Goal: Use online tool/utility: Use online tool/utility

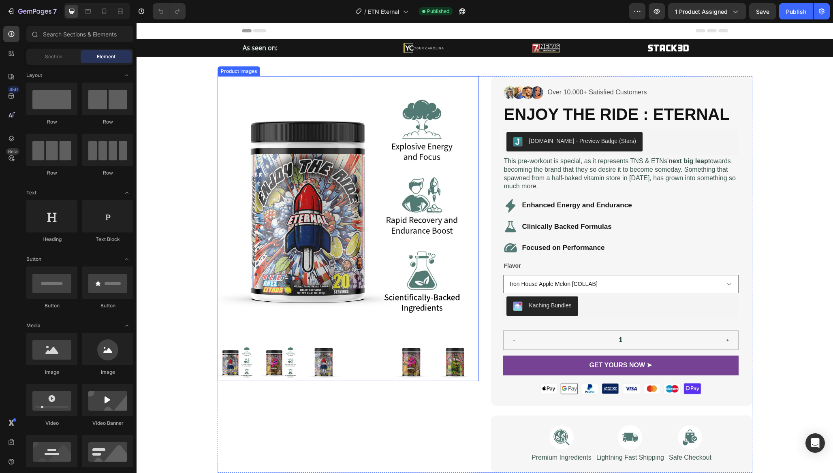
click at [301, 175] on img at bounding box center [348, 206] width 261 height 261
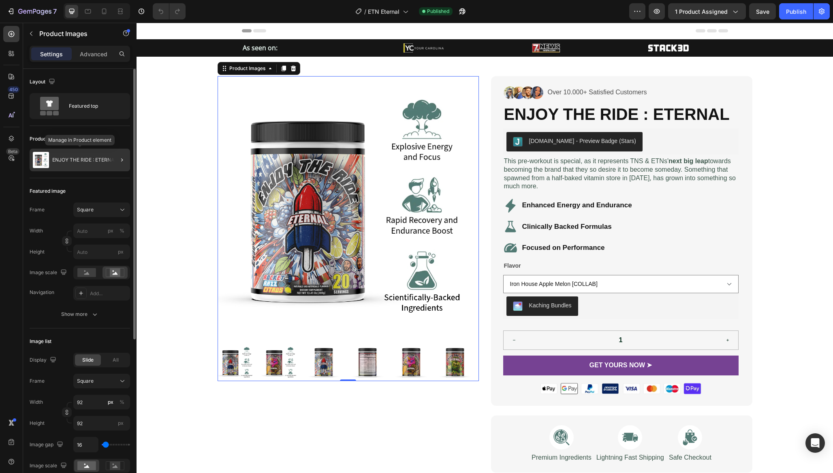
click at [55, 161] on p "ENJOY THE RIDE : ETERNAL" at bounding box center [84, 160] width 65 height 6
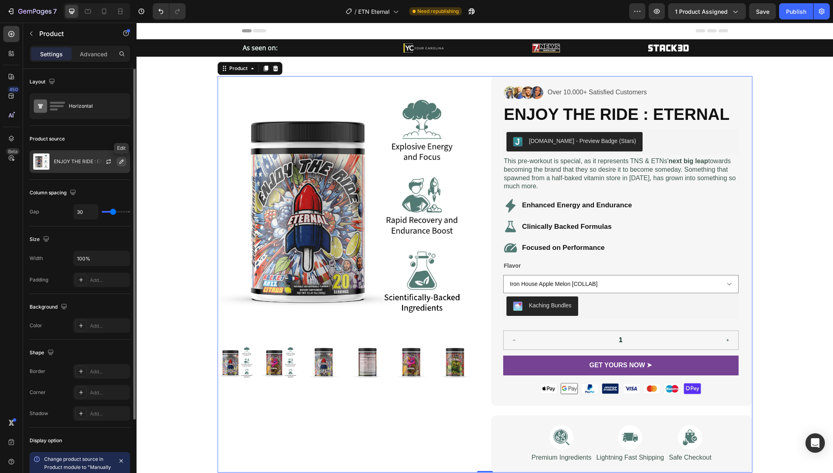
click at [121, 163] on icon "button" at bounding box center [122, 162] width 4 height 4
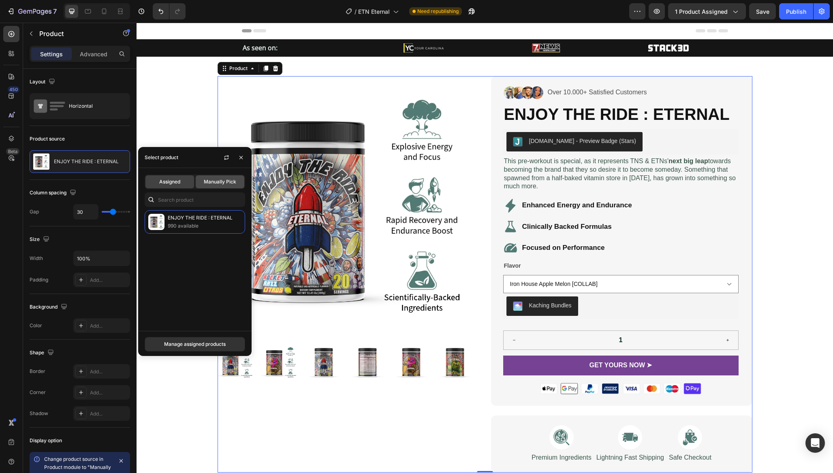
click at [224, 184] on span "Manually Pick" at bounding box center [220, 181] width 32 height 7
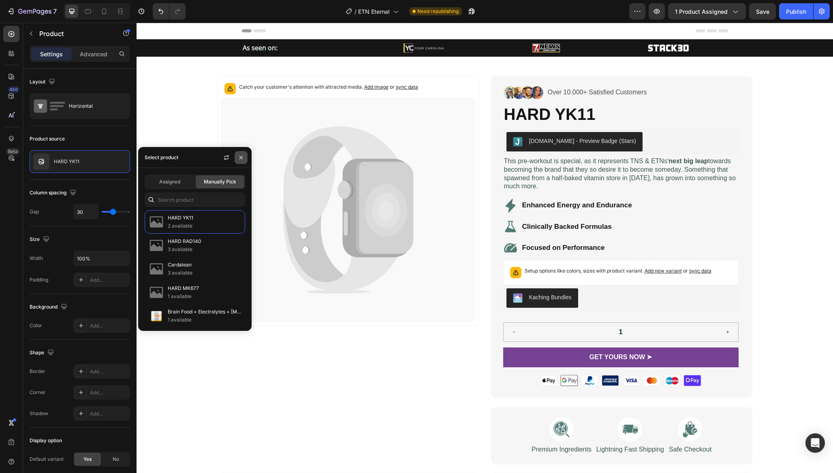
click at [235, 158] on button "button" at bounding box center [241, 157] width 13 height 13
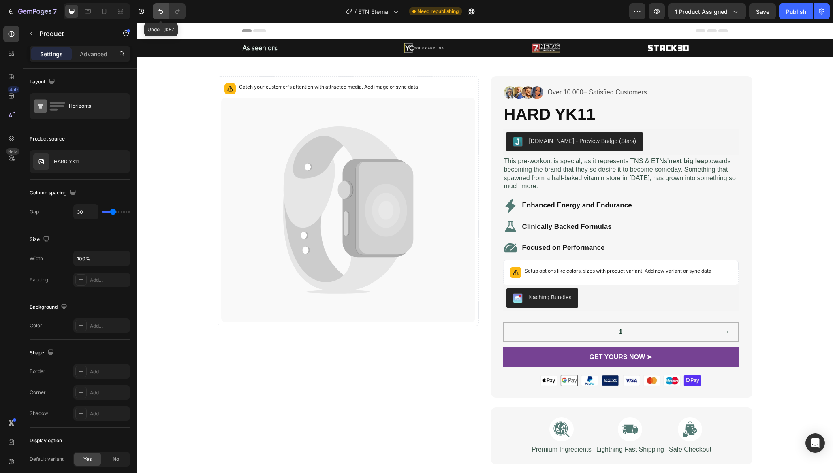
click at [158, 11] on icon "Undo/Redo" at bounding box center [161, 11] width 8 height 8
click at [159, 8] on icon "Undo/Redo" at bounding box center [161, 11] width 8 height 8
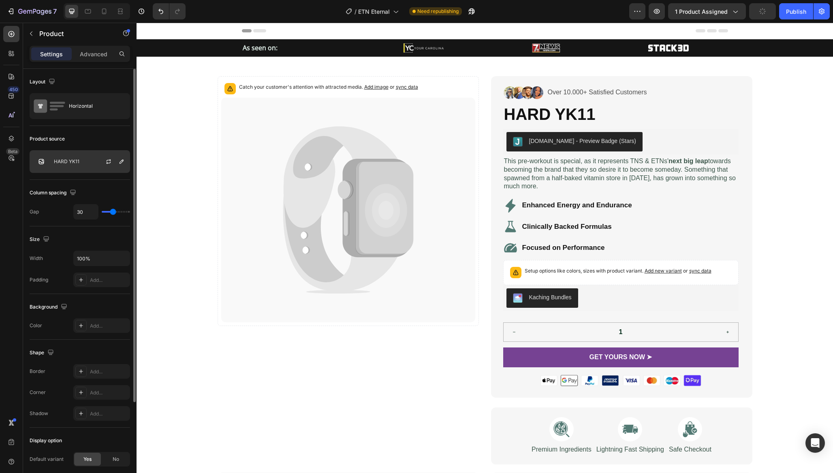
click at [59, 162] on p "HARD YK11" at bounding box center [67, 162] width 26 height 6
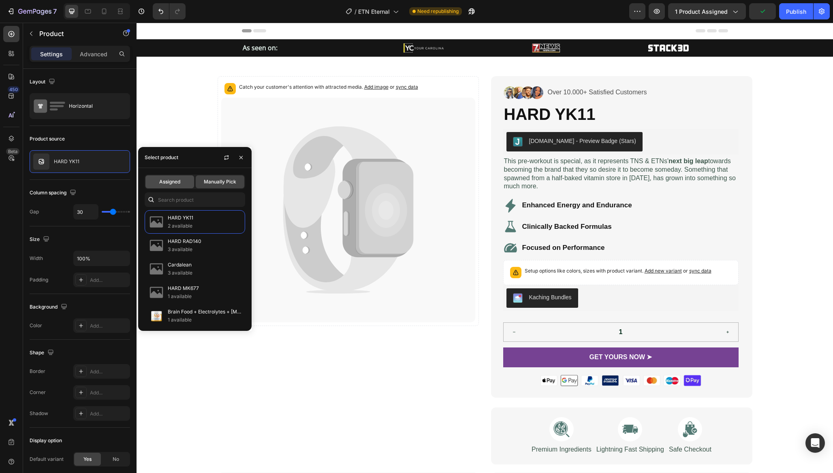
click at [186, 183] on div "Assigned" at bounding box center [170, 182] width 49 height 13
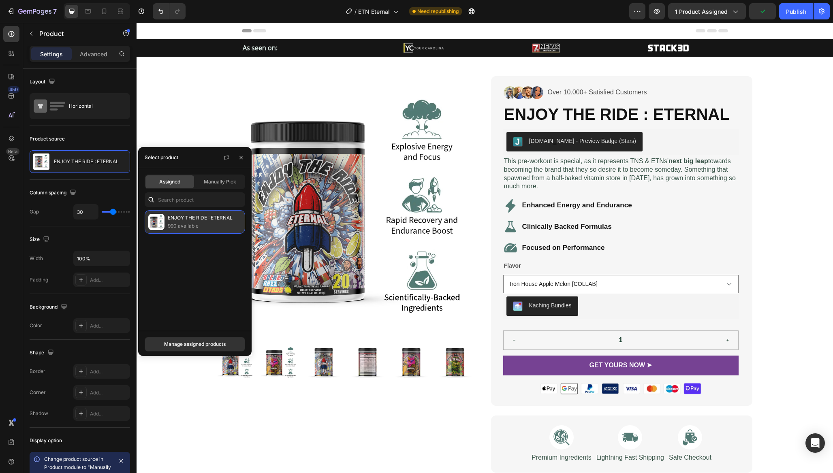
click at [174, 217] on p "ENJOY THE RIDE : ETERNAL" at bounding box center [205, 218] width 74 height 8
click at [156, 225] on img at bounding box center [156, 222] width 16 height 16
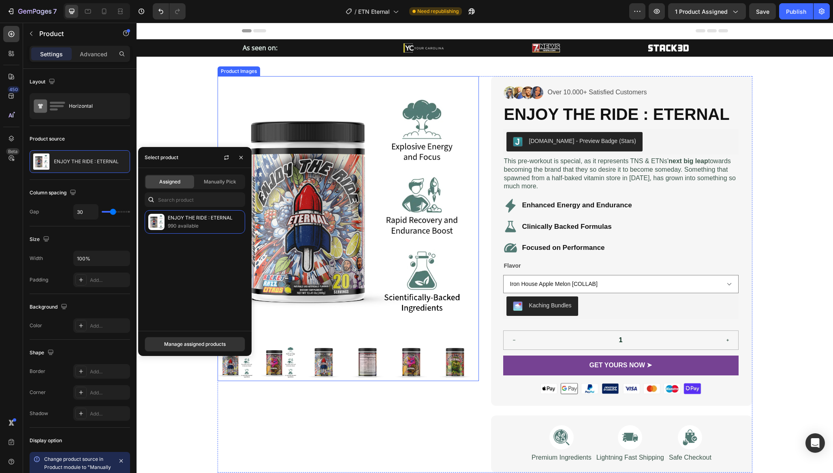
click at [304, 119] on img at bounding box center [348, 206] width 261 height 261
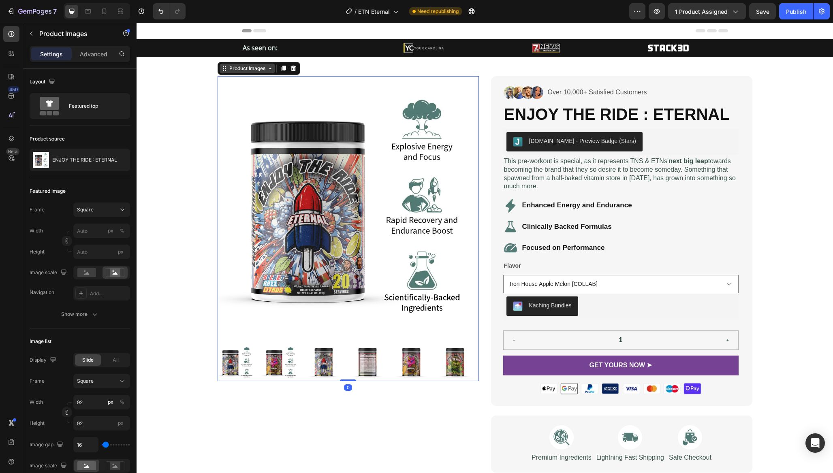
click at [263, 71] on div "Product Images" at bounding box center [247, 68] width 39 height 7
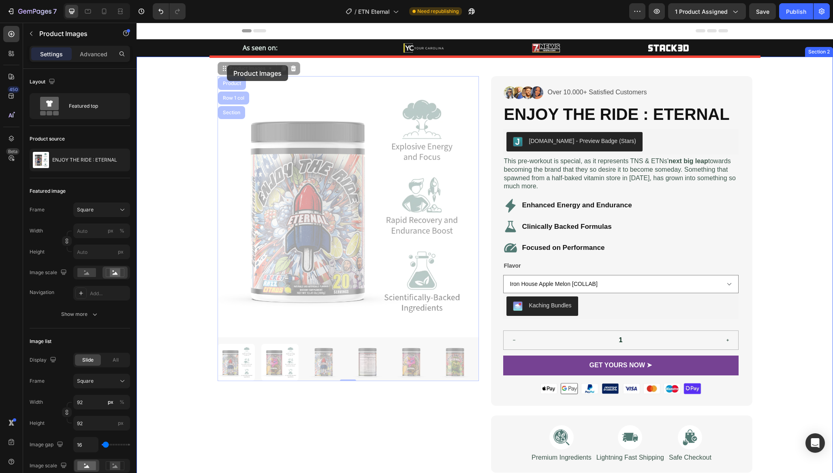
drag, startPoint x: 225, startPoint y: 71, endPoint x: 227, endPoint y: 65, distance: 6.0
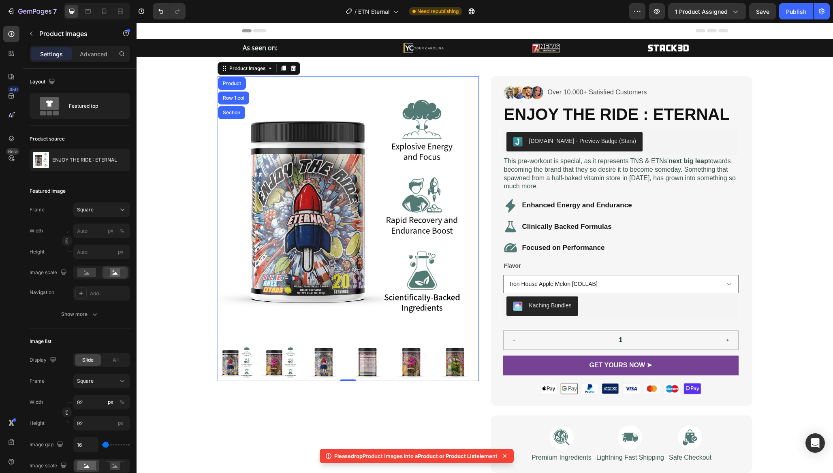
click at [306, 126] on img at bounding box center [348, 206] width 261 height 261
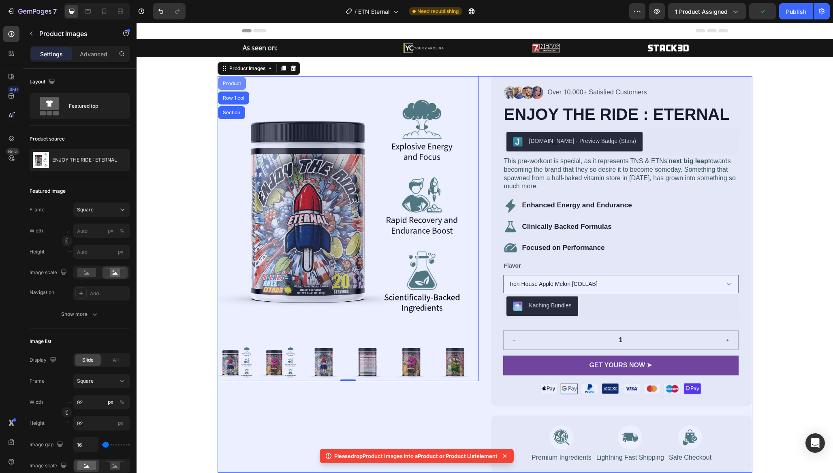
click at [224, 84] on div "Product" at bounding box center [231, 83] width 21 height 5
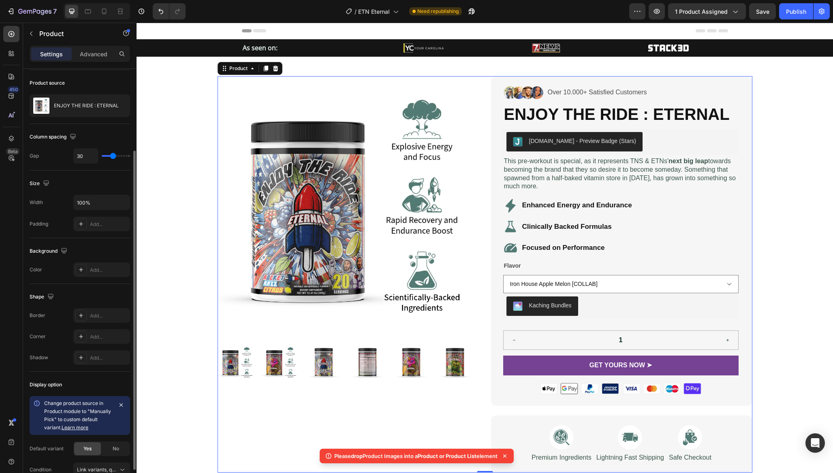
scroll to position [145, 0]
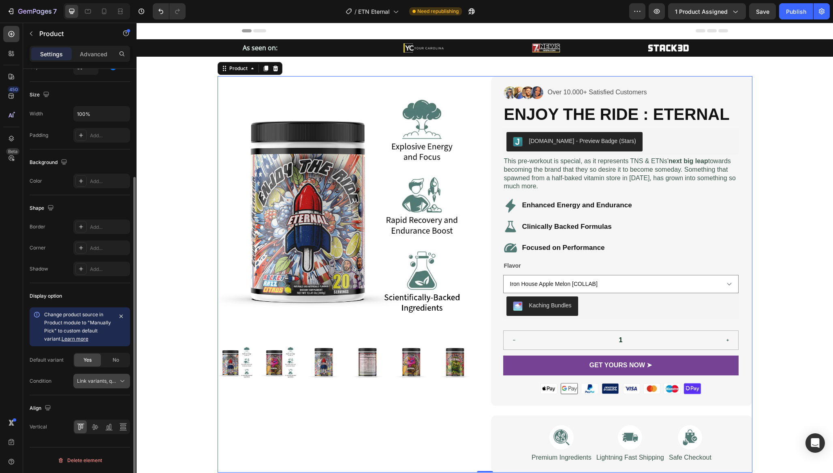
click at [103, 381] on span "Link variants, quantity <br> between same products" at bounding box center [137, 381] width 120 height 6
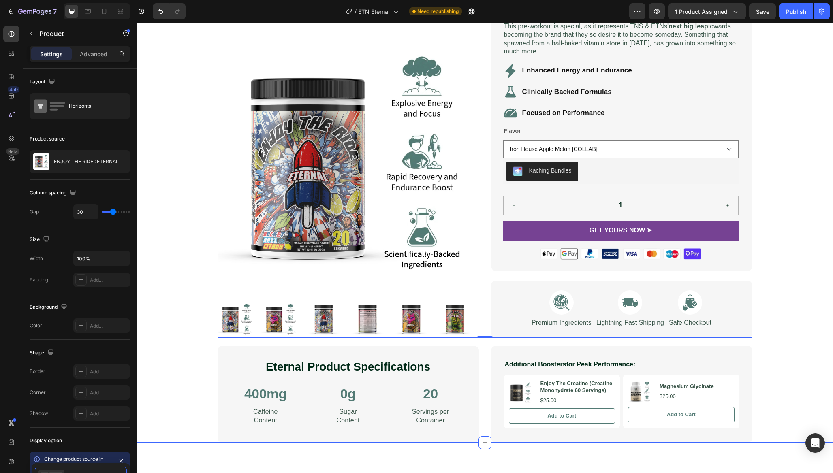
scroll to position [0, 0]
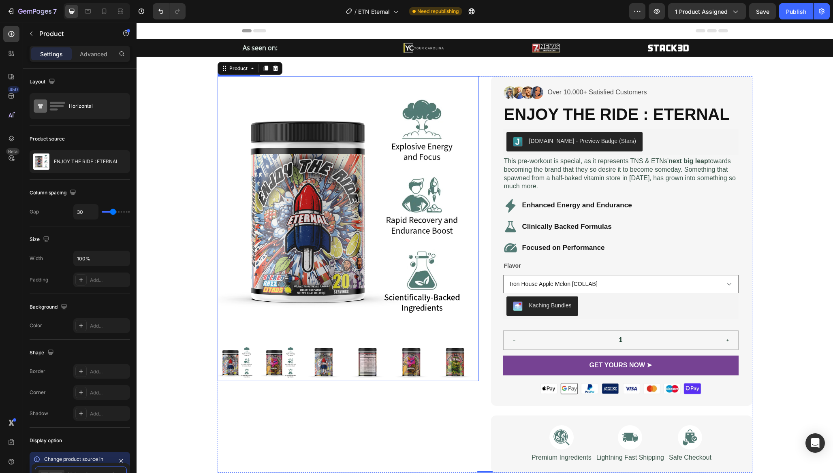
click at [405, 211] on img at bounding box center [348, 206] width 261 height 261
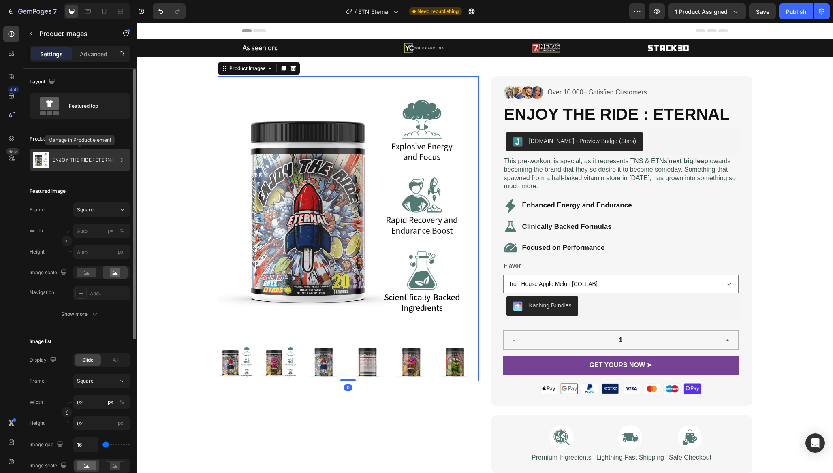
click at [75, 163] on div "ENJOY THE RIDE : ETERNAL" at bounding box center [80, 160] width 101 height 23
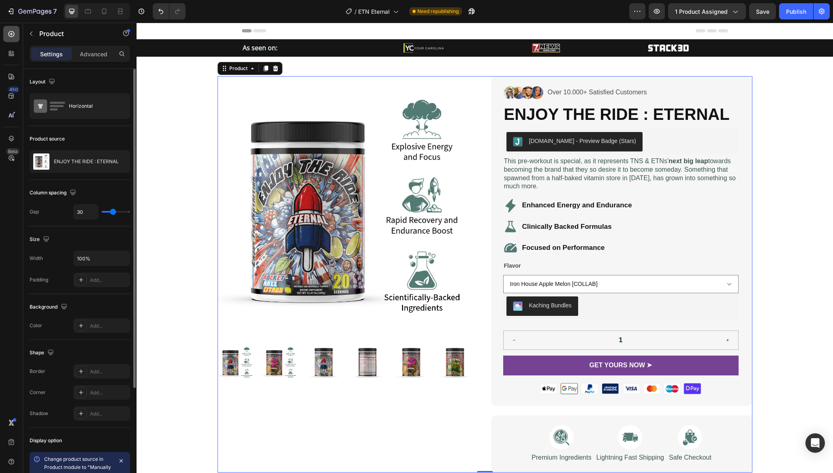
click at [16, 34] on div at bounding box center [11, 34] width 16 height 16
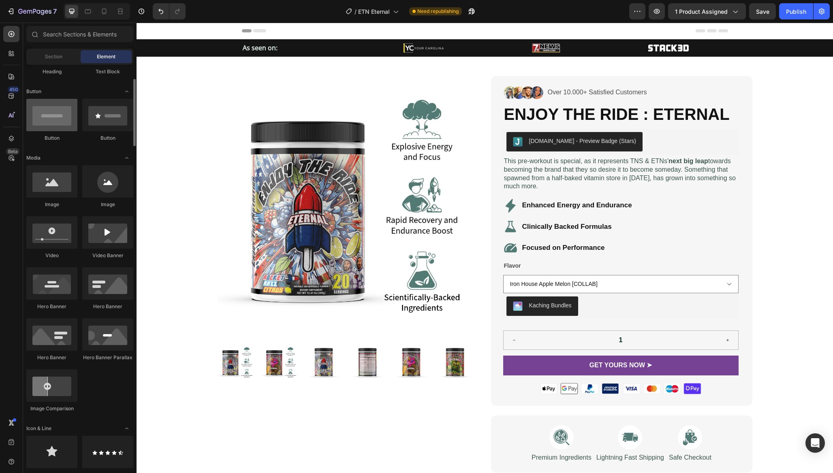
scroll to position [173, 0]
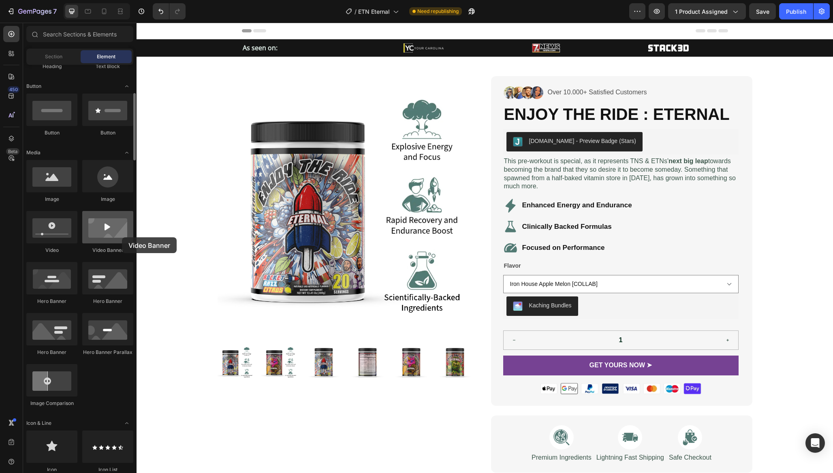
click at [122, 238] on div at bounding box center [107, 227] width 51 height 32
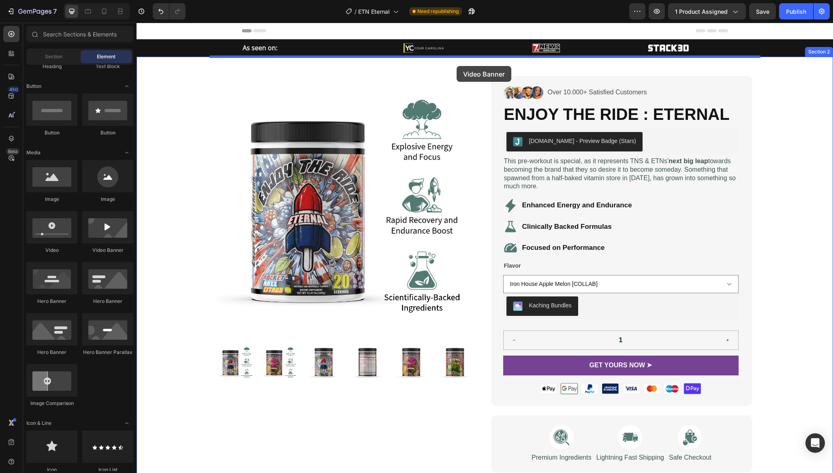
drag, startPoint x: 259, startPoint y: 260, endPoint x: 457, endPoint y: 66, distance: 277.5
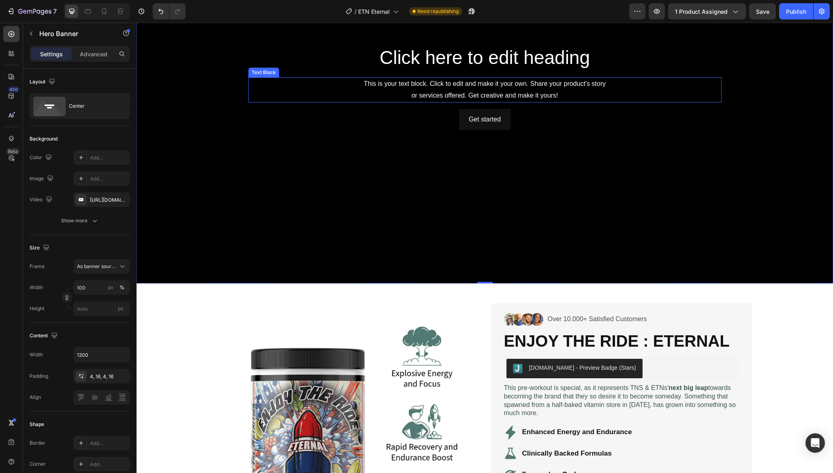
scroll to position [19, 0]
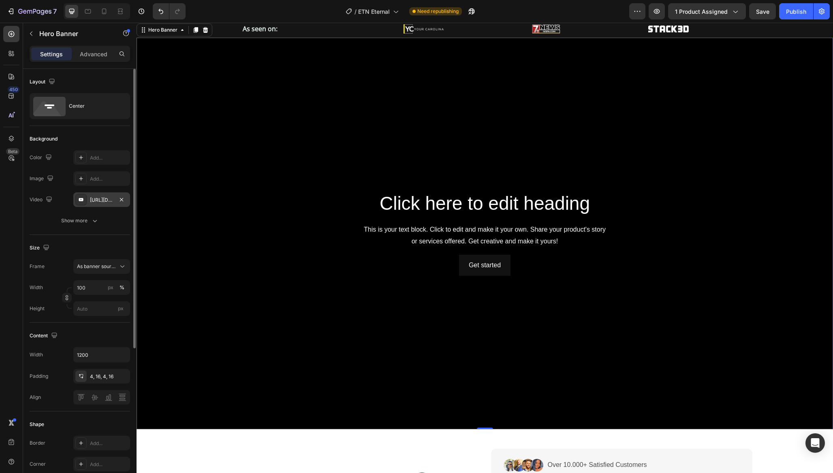
click at [85, 203] on div at bounding box center [80, 199] width 11 height 11
click at [91, 223] on icon "button" at bounding box center [95, 221] width 8 height 8
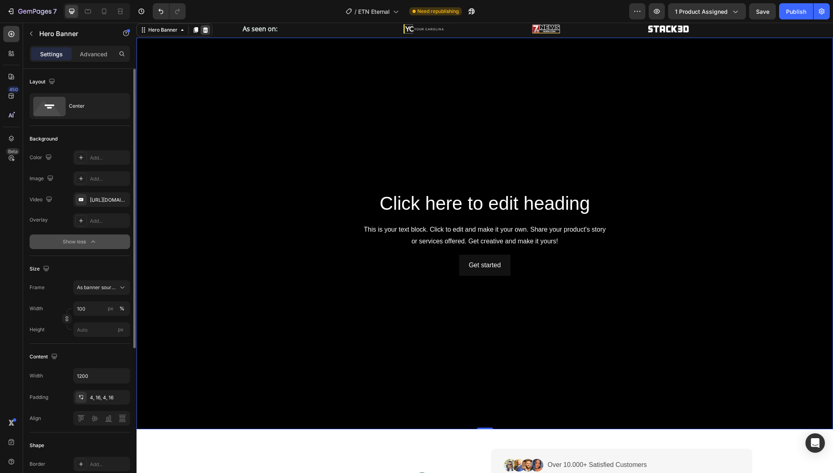
click at [201, 32] on div at bounding box center [206, 30] width 10 height 10
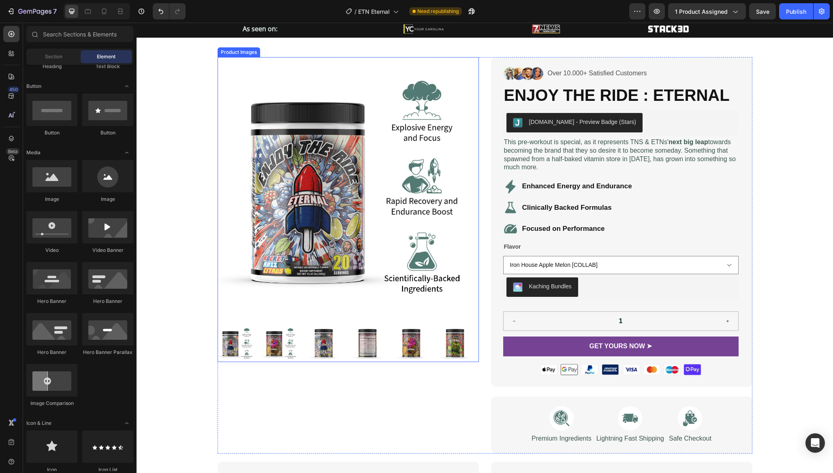
scroll to position [0, 0]
